Goal: Information Seeking & Learning: Learn about a topic

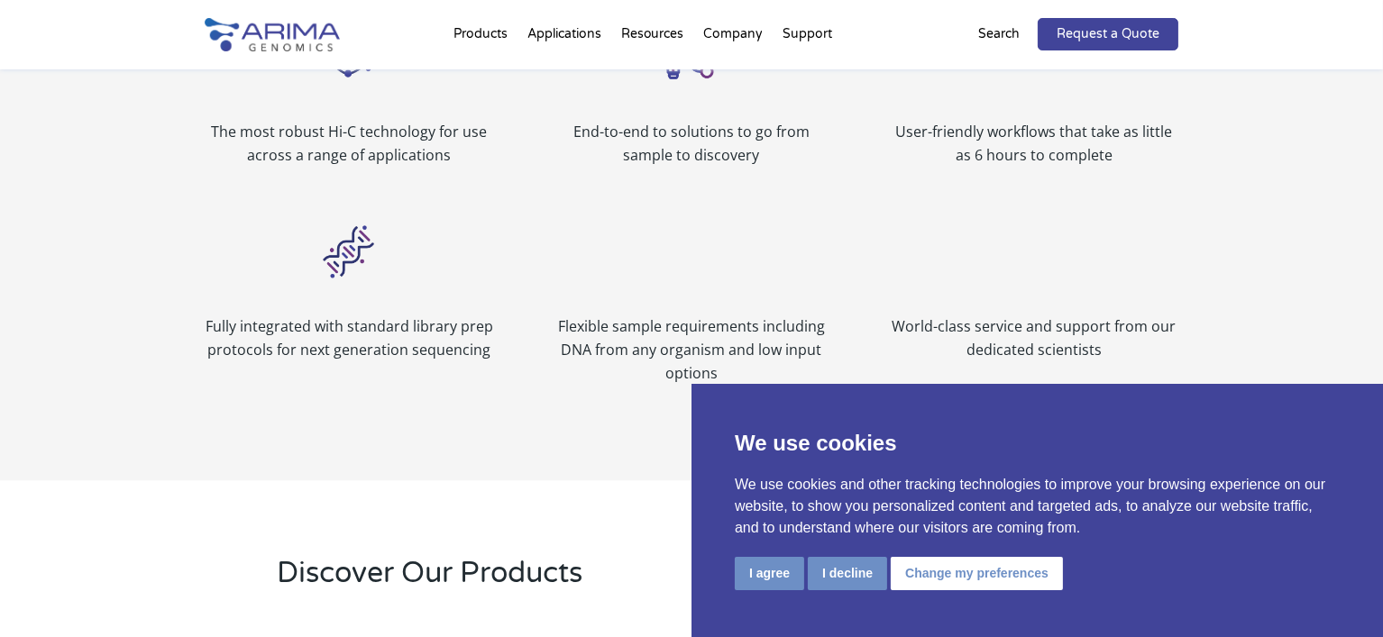
scroll to position [1271, 0]
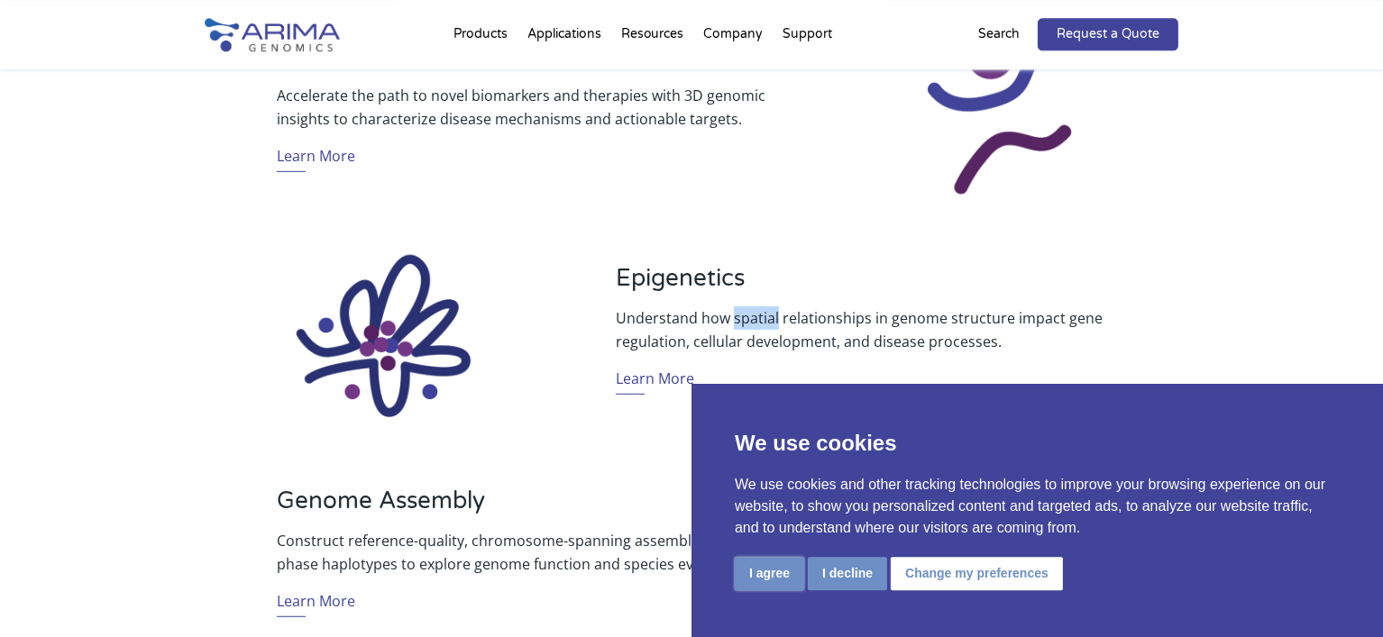
click at [774, 570] on button "I agree" at bounding box center [769, 573] width 69 height 33
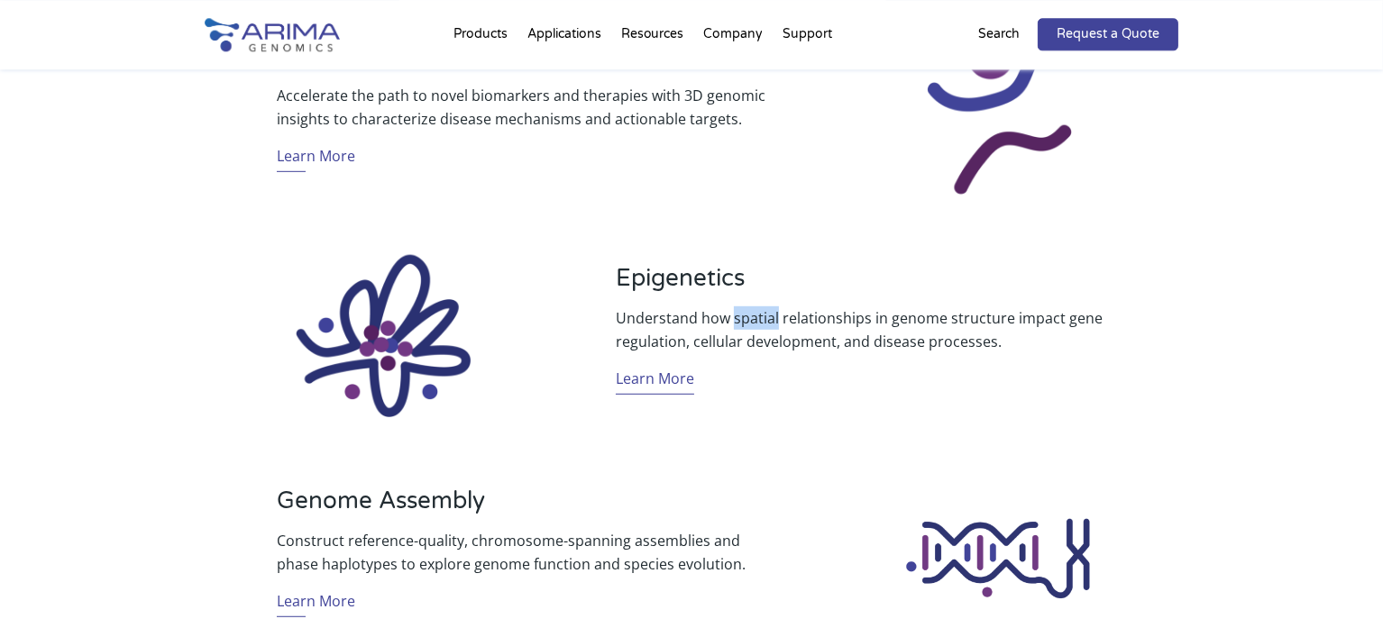
click at [649, 379] on link "Learn More" at bounding box center [655, 381] width 78 height 28
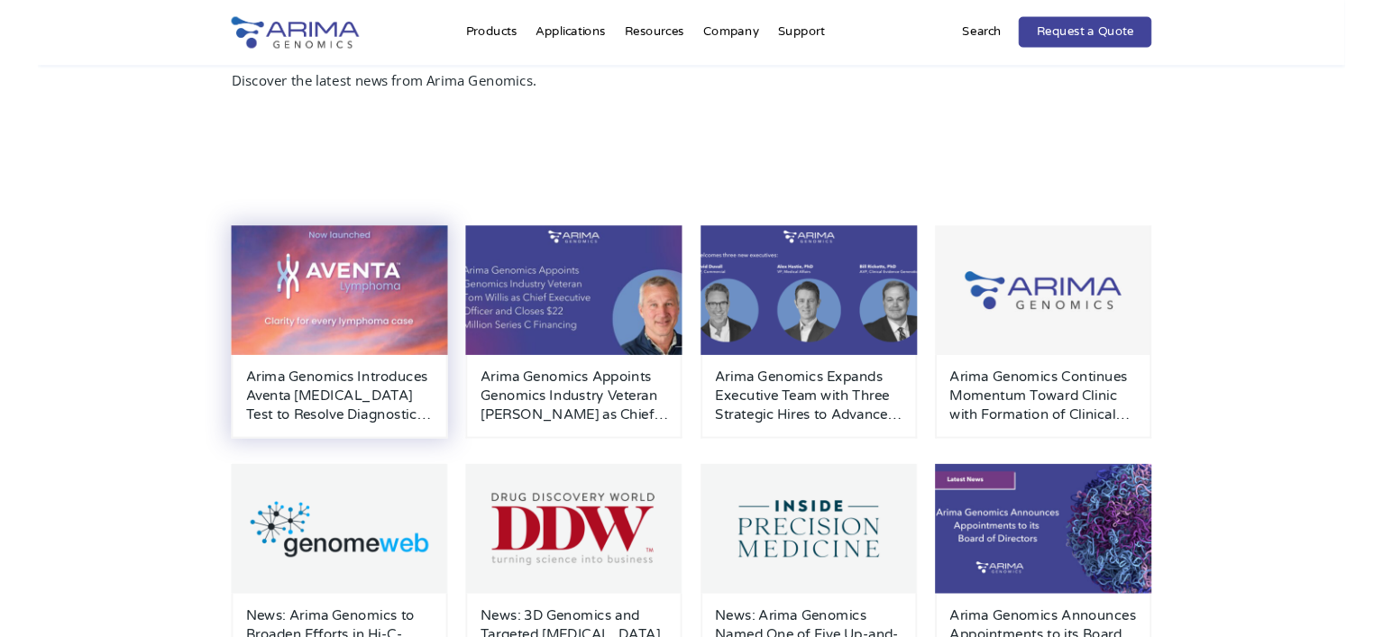
scroll to position [95, 0]
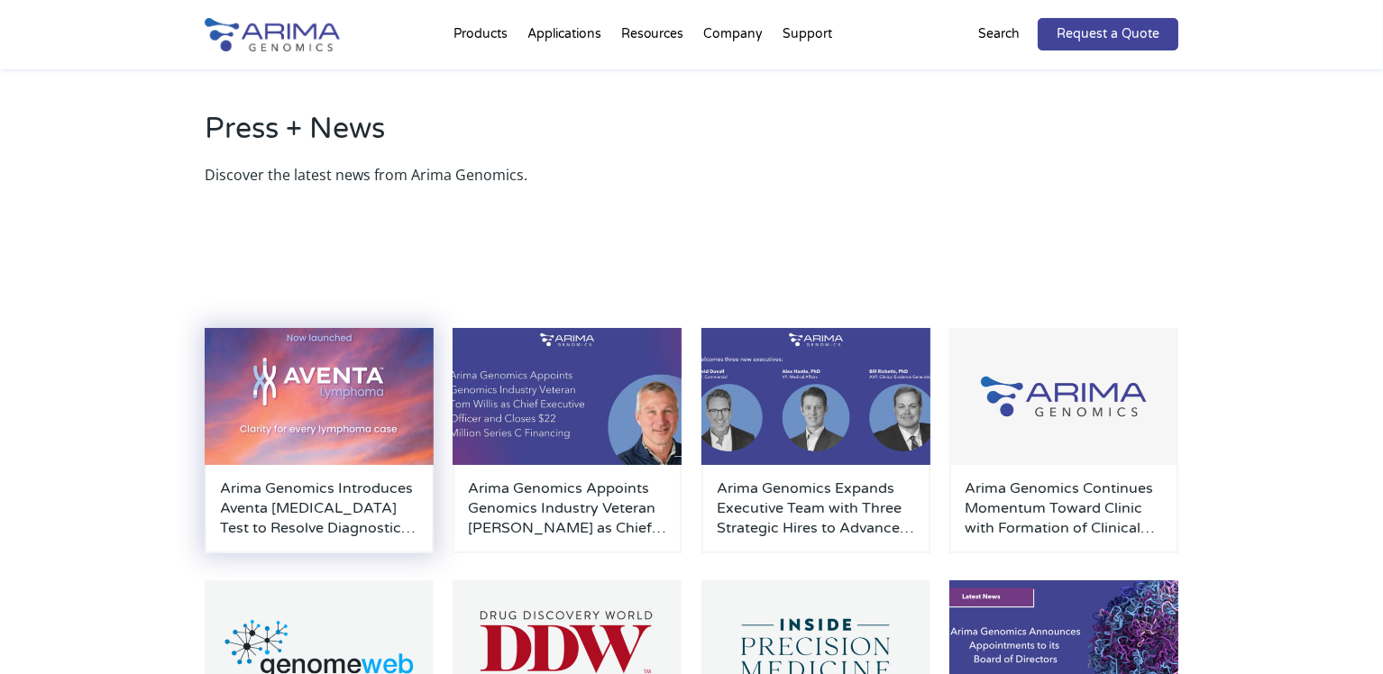
click at [314, 490] on h3 "Arima Genomics Introduces Aventa Lymphoma Test to Resolve Diagnostic Uncertaint…" at bounding box center [319, 509] width 198 height 60
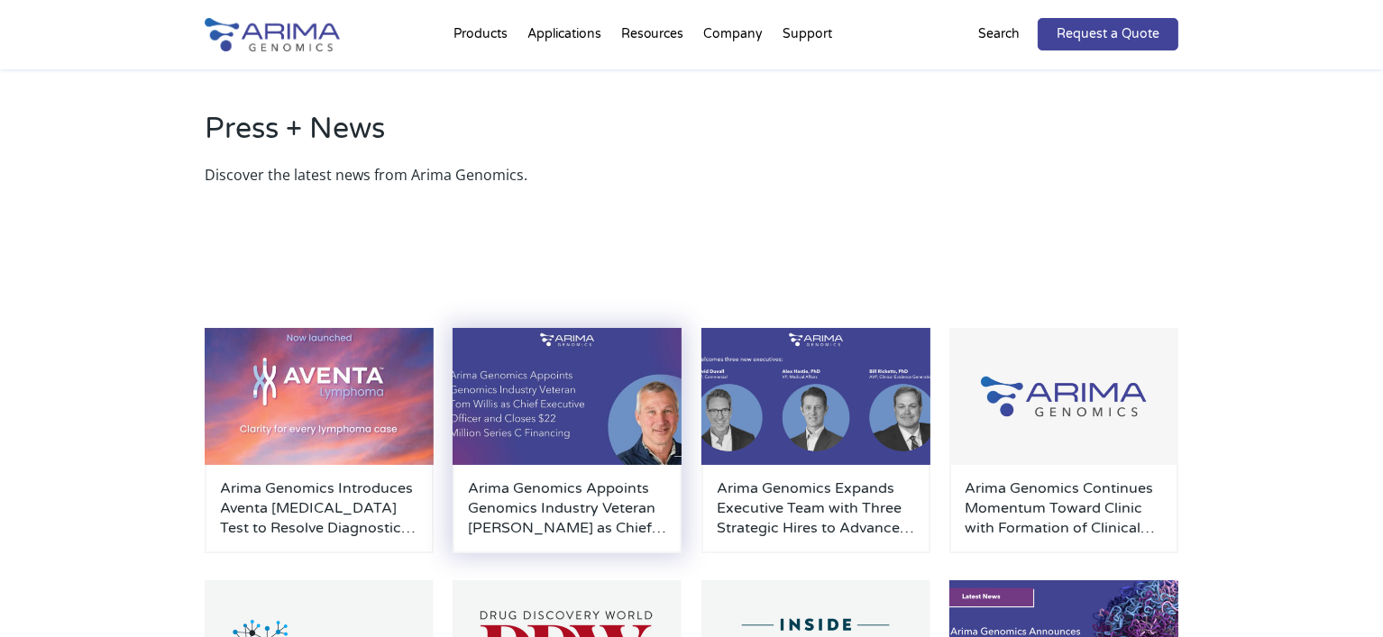
click at [525, 513] on h3 "Arima Genomics Appoints Genomics Industry Veteran [PERSON_NAME] as Chief Execut…" at bounding box center [567, 509] width 198 height 60
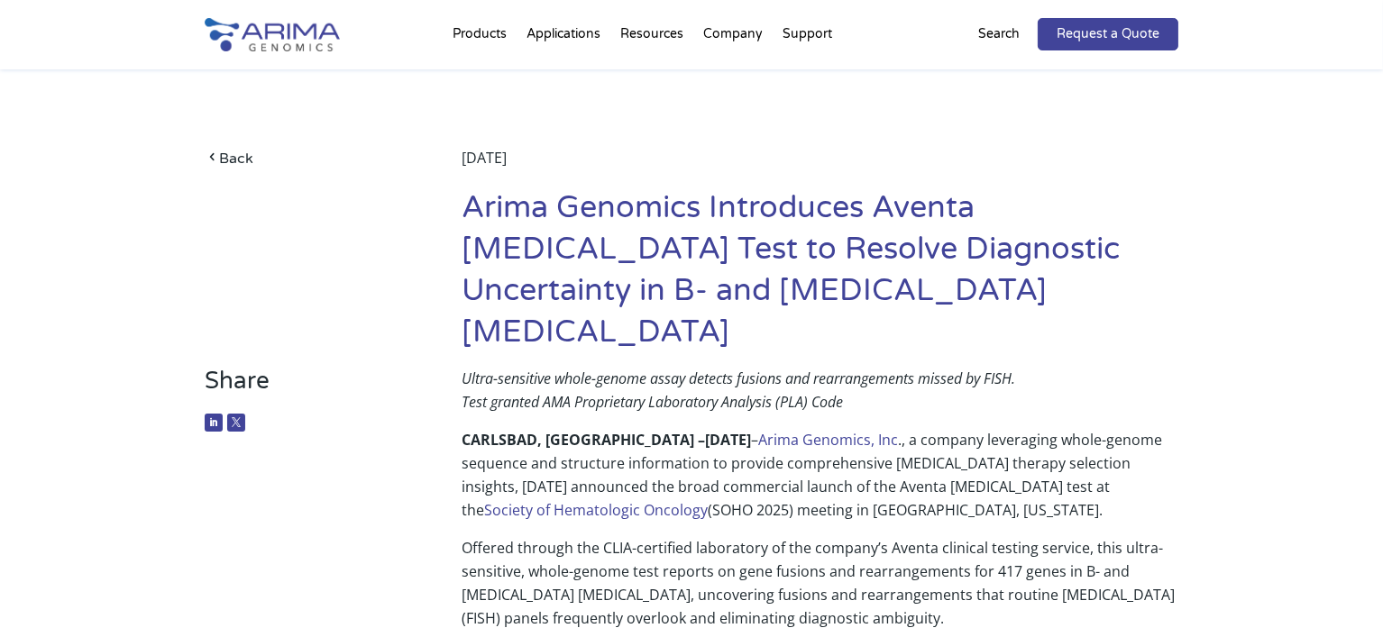
scroll to position [413, 0]
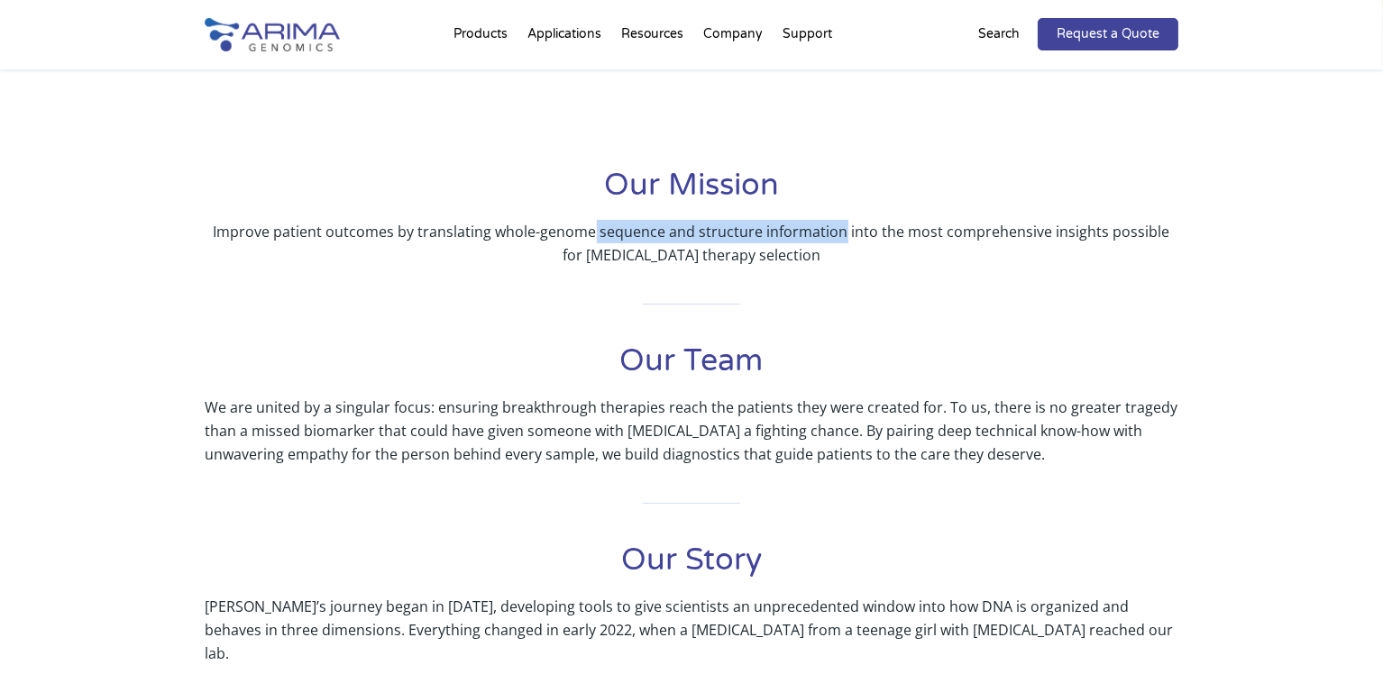
drag, startPoint x: 587, startPoint y: 230, endPoint x: 832, endPoint y: 237, distance: 245.3
click at [832, 237] on p "Improve patient outcomes by translating whole-genome sequence and structure inf…" at bounding box center [692, 243] width 974 height 47
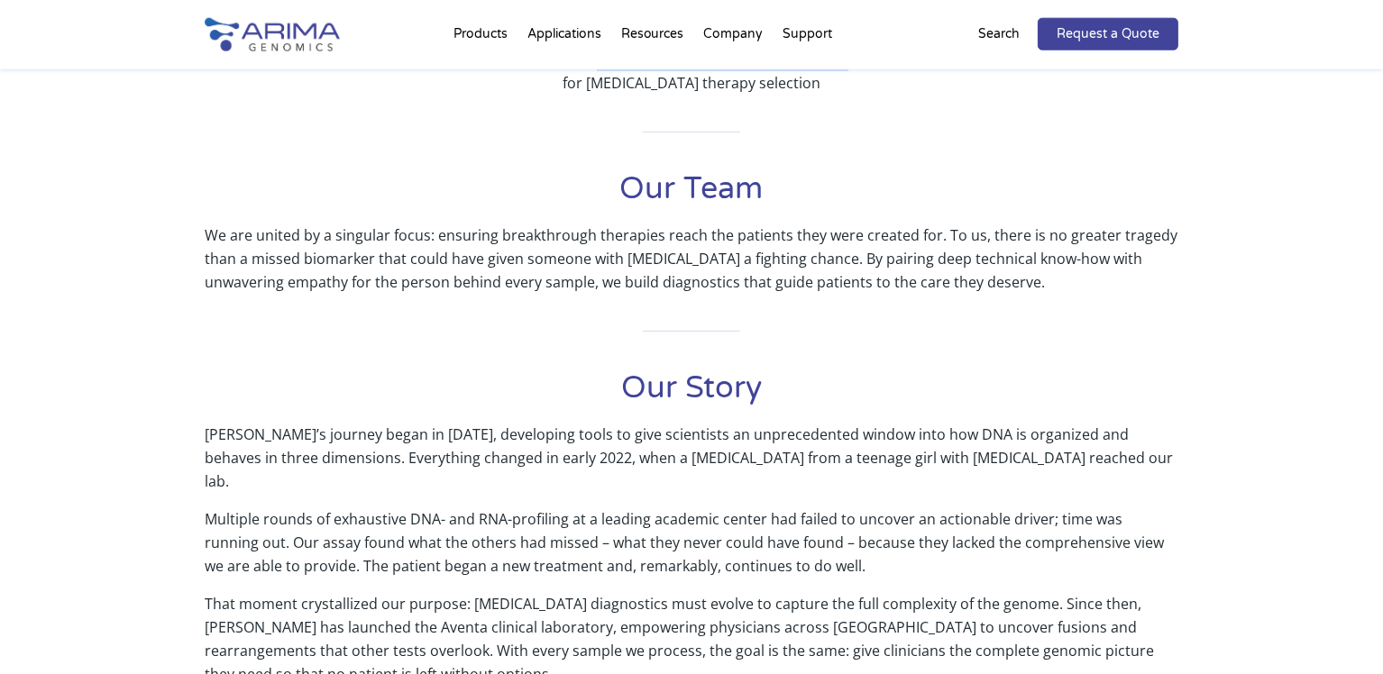
scroll to position [284, 0]
